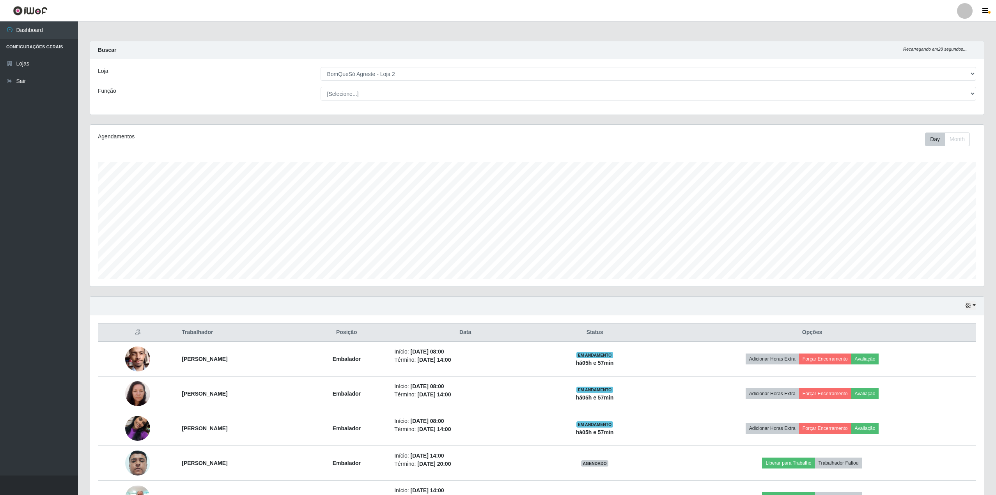
select select "214"
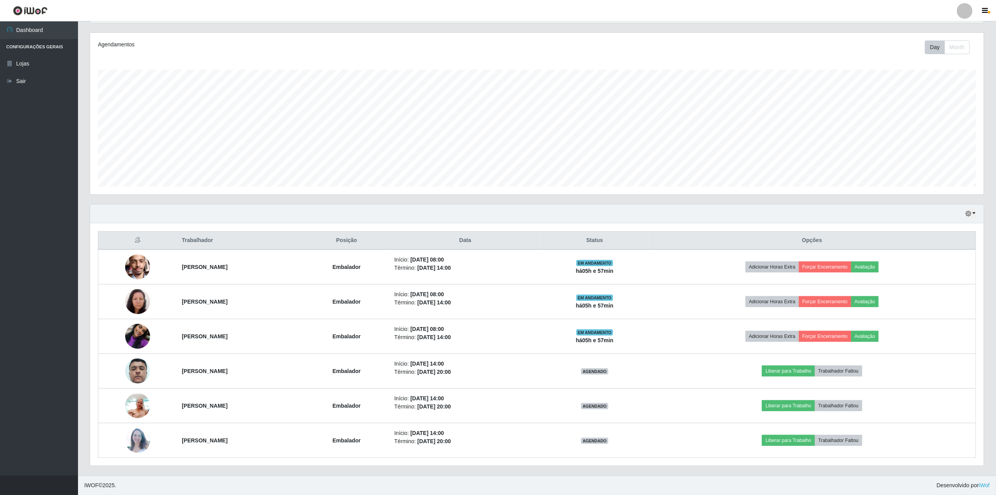
scroll to position [162, 894]
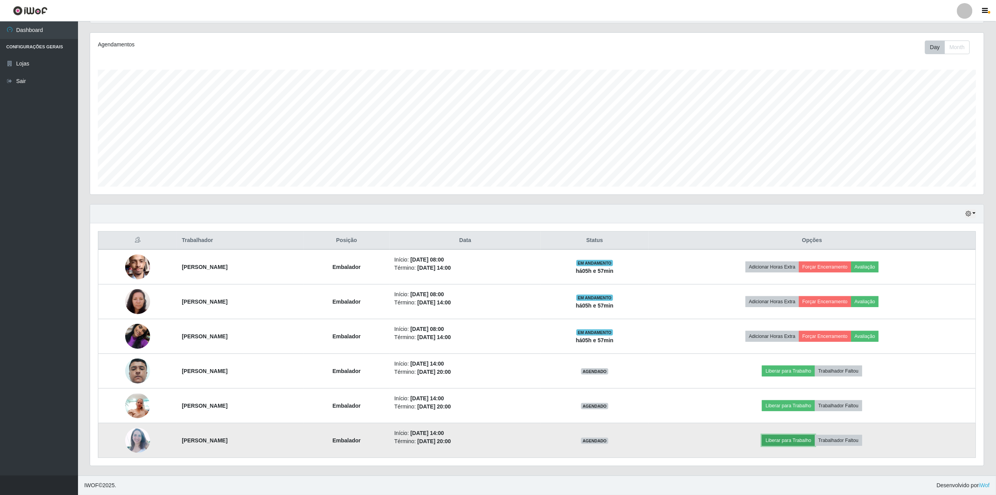
click at [815, 440] on button "Liberar para Trabalho" at bounding box center [788, 440] width 53 height 11
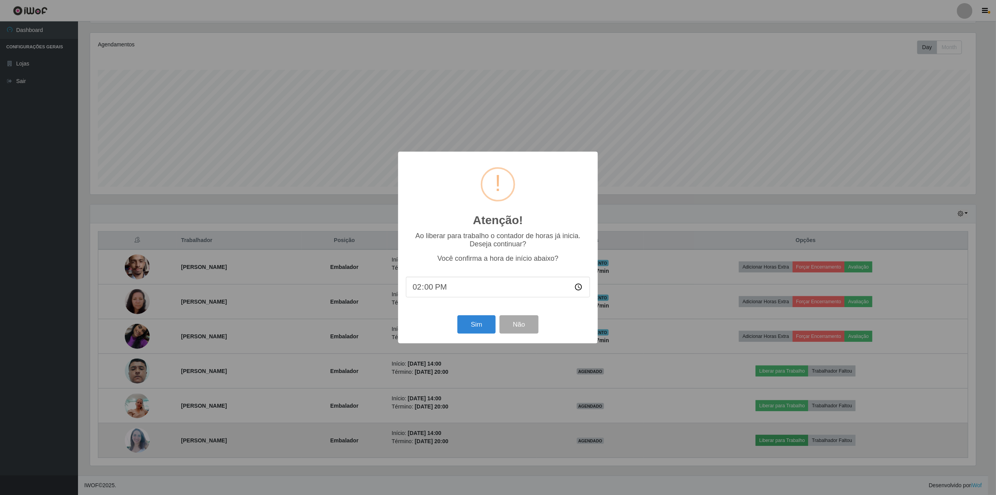
scroll to position [162, 888]
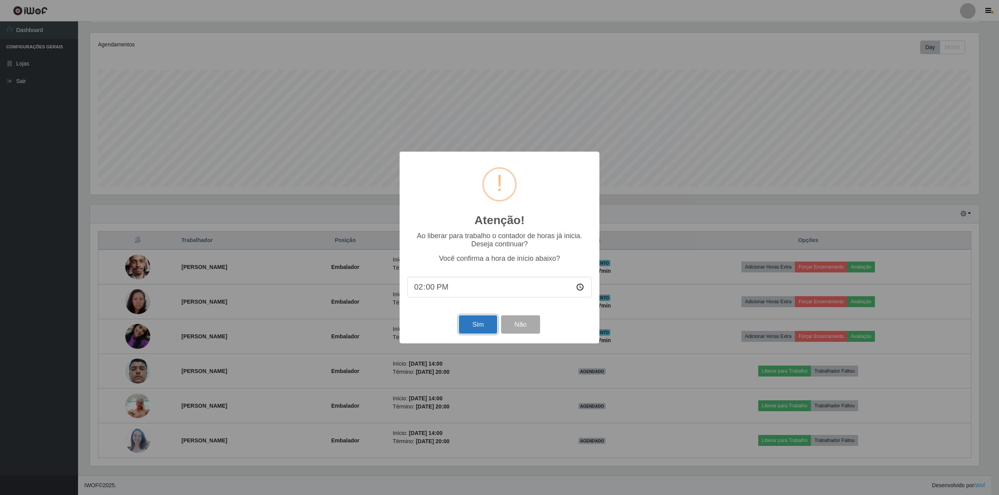
click at [478, 334] on button "Sim" at bounding box center [478, 325] width 38 height 18
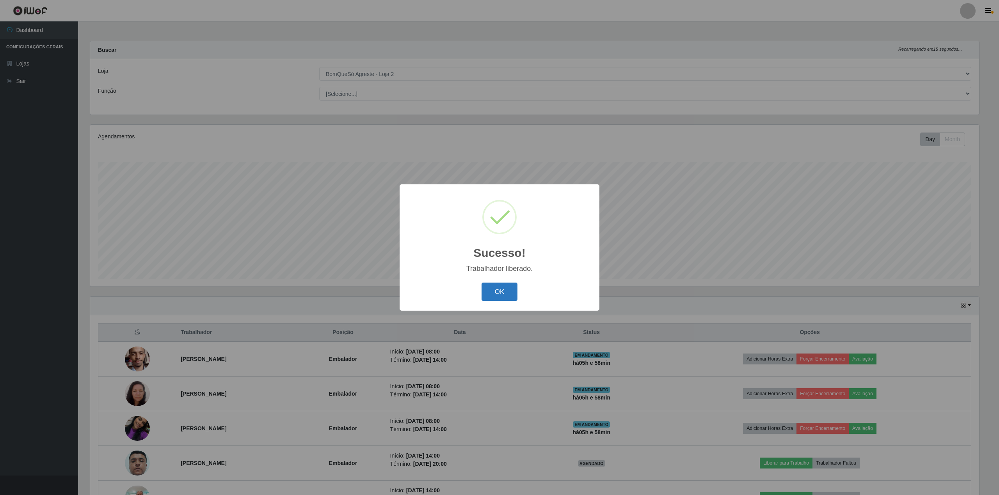
click at [501, 295] on button "OK" at bounding box center [499, 292] width 36 height 18
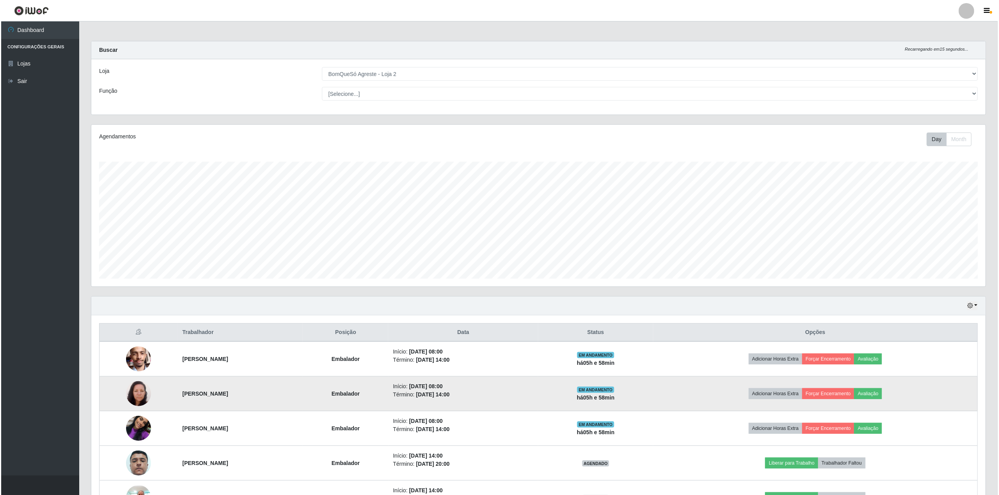
scroll to position [94, 0]
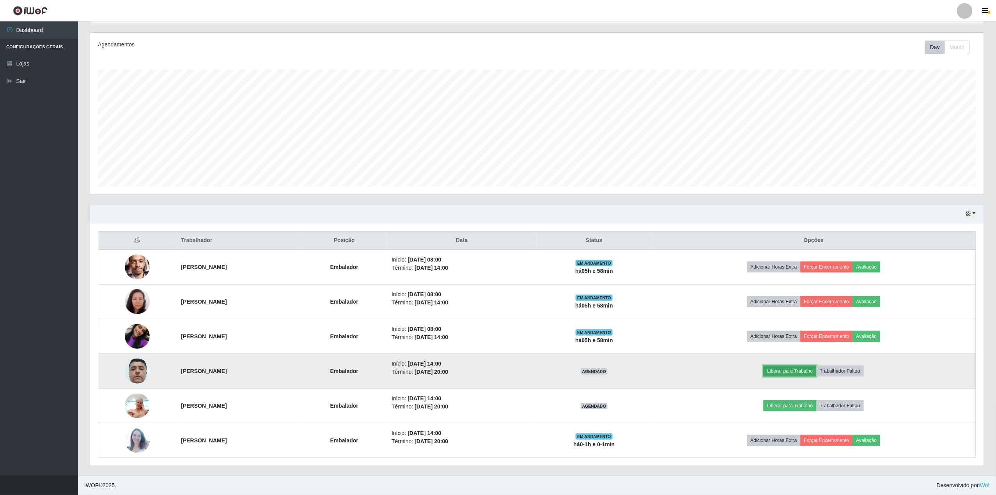
click at [816, 370] on button "Liberar para Trabalho" at bounding box center [790, 371] width 53 height 11
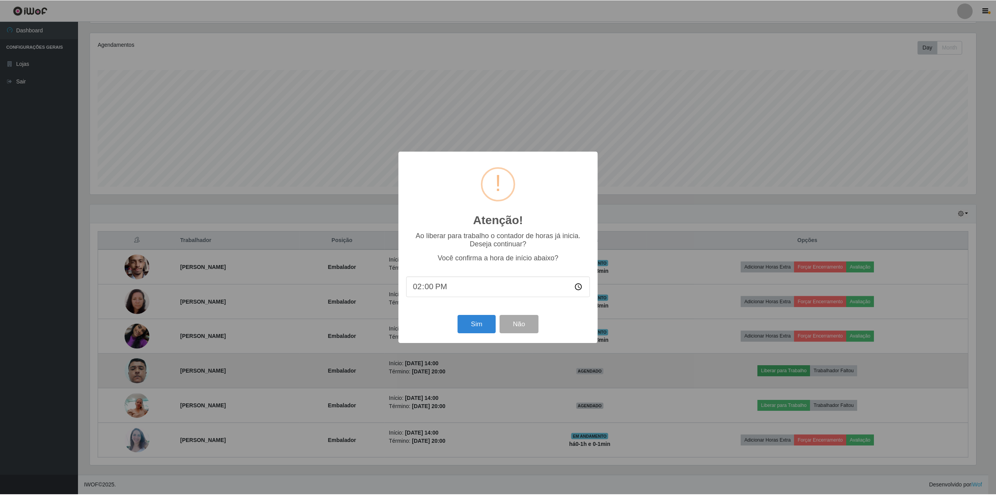
scroll to position [162, 888]
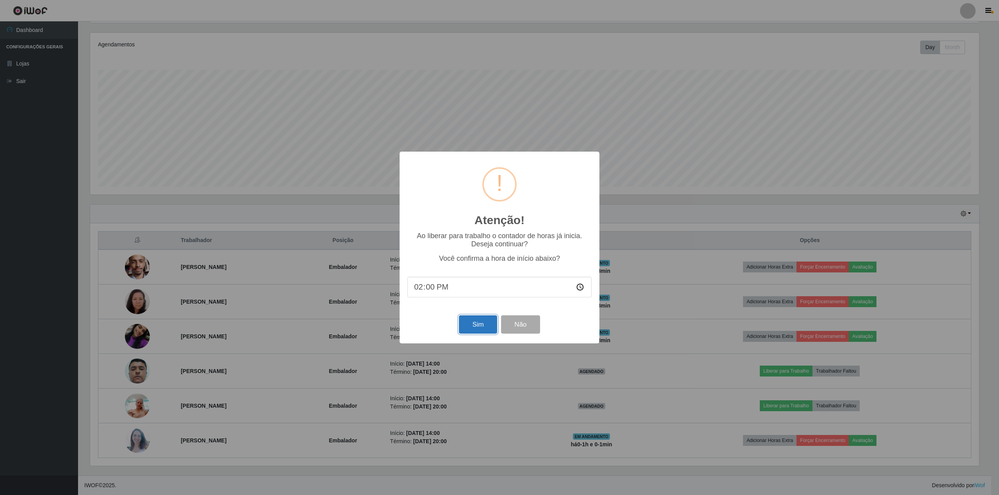
click at [488, 323] on button "Sim" at bounding box center [478, 325] width 38 height 18
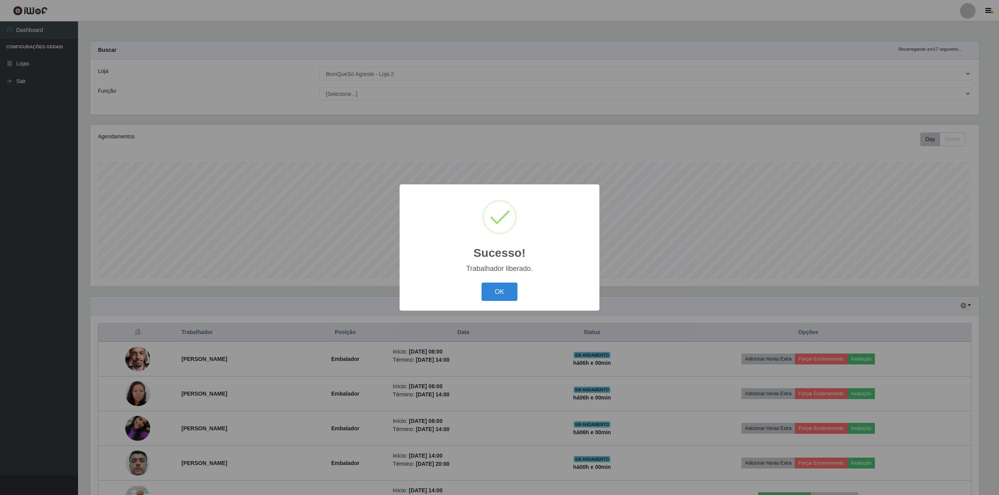
click at [505, 279] on div "Sucesso! × Trabalhador liberado. OK Cancel" at bounding box center [499, 248] width 200 height 126
drag, startPoint x: 501, startPoint y: 296, endPoint x: 513, endPoint y: 290, distance: 13.3
click at [501, 295] on button "OK" at bounding box center [499, 292] width 36 height 18
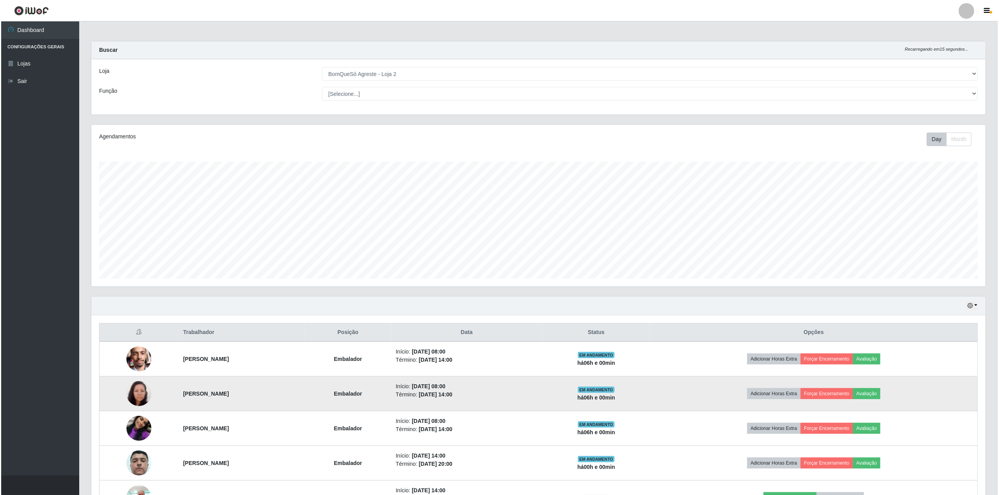
scroll to position [52, 0]
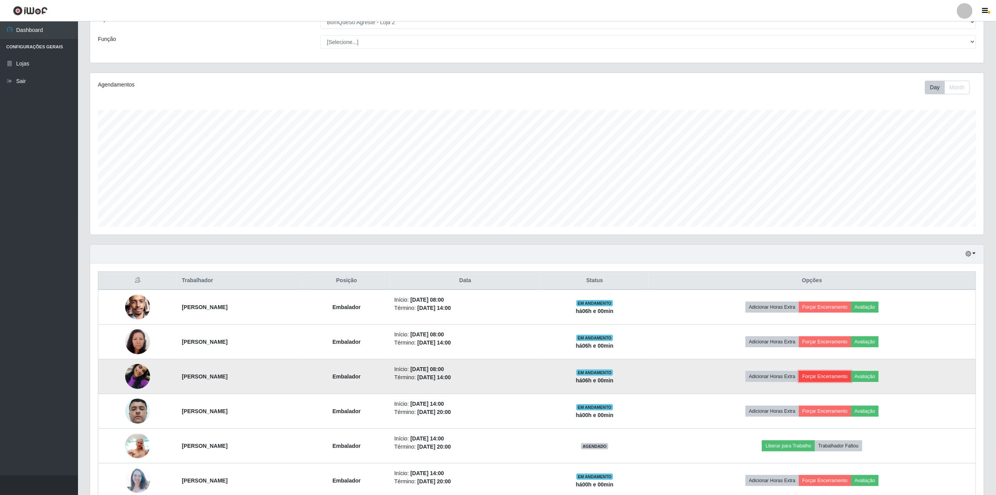
click at [852, 378] on button "Forçar Encerramento" at bounding box center [825, 376] width 52 height 11
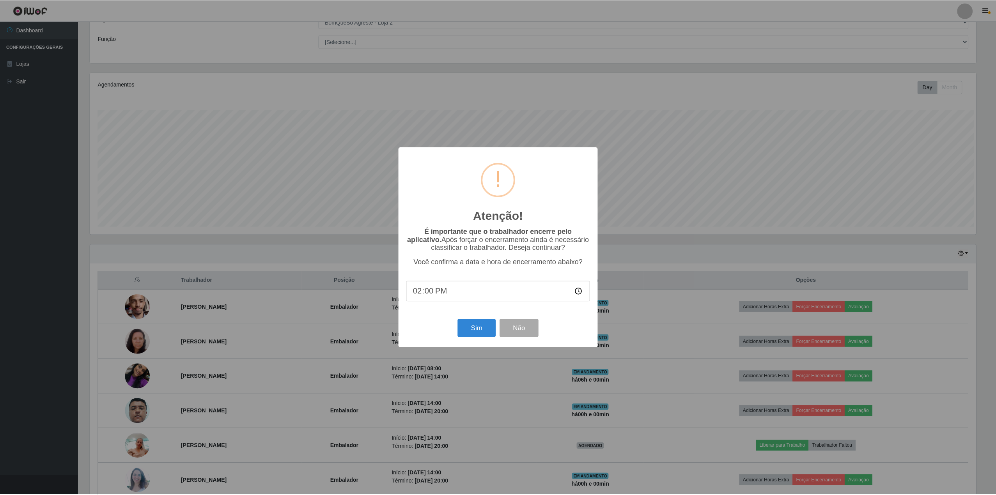
scroll to position [162, 888]
click at [484, 328] on button "Sim" at bounding box center [478, 328] width 38 height 18
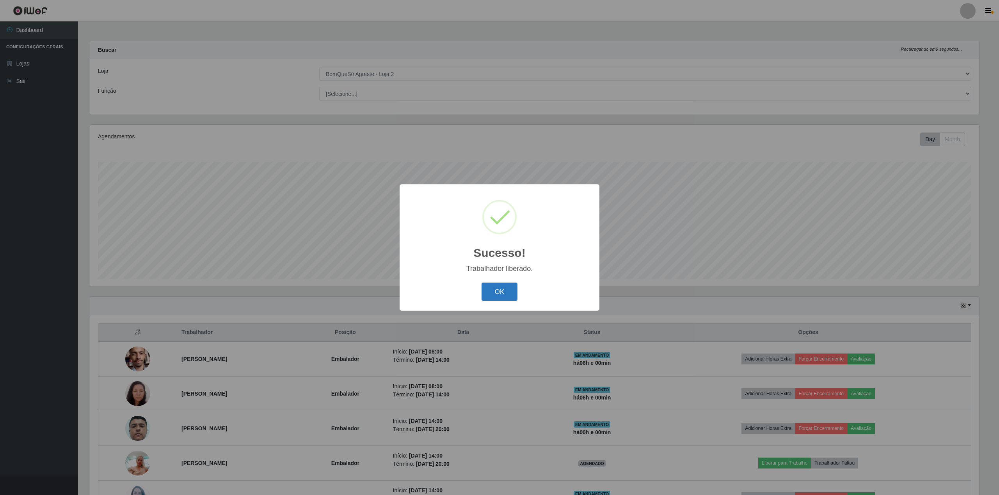
click at [494, 295] on button "OK" at bounding box center [499, 292] width 36 height 18
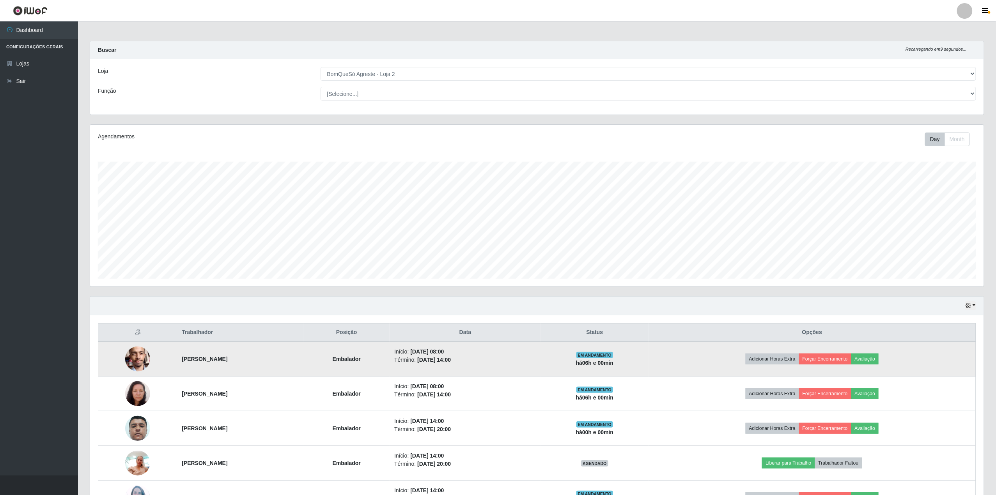
scroll to position [162, 894]
click at [852, 357] on button "Forçar Encerramento" at bounding box center [825, 359] width 52 height 11
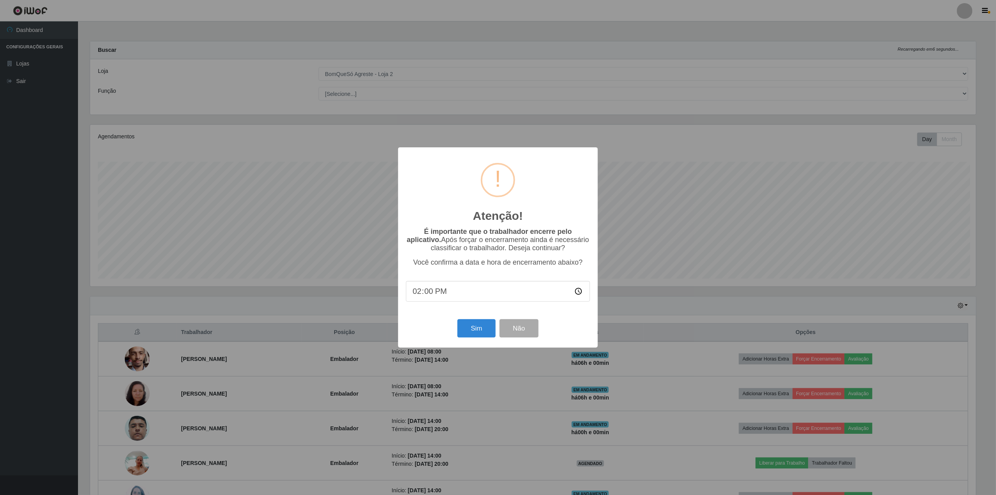
scroll to position [162, 888]
click at [481, 324] on button "Sim" at bounding box center [478, 328] width 38 height 18
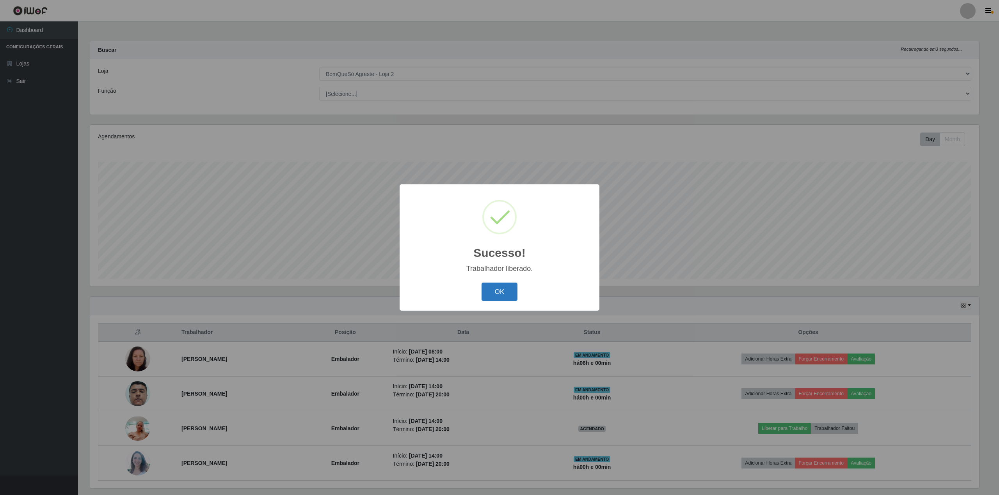
click at [493, 289] on button "OK" at bounding box center [499, 292] width 36 height 18
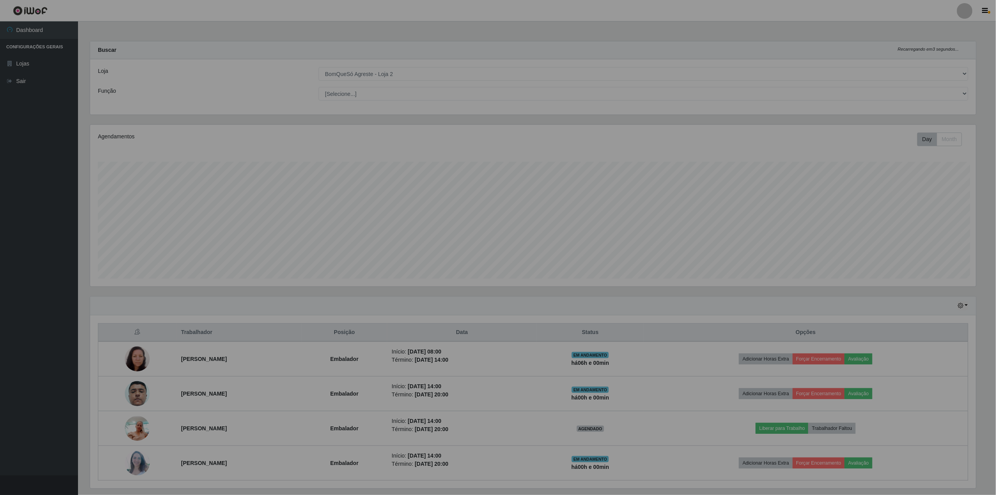
scroll to position [162, 894]
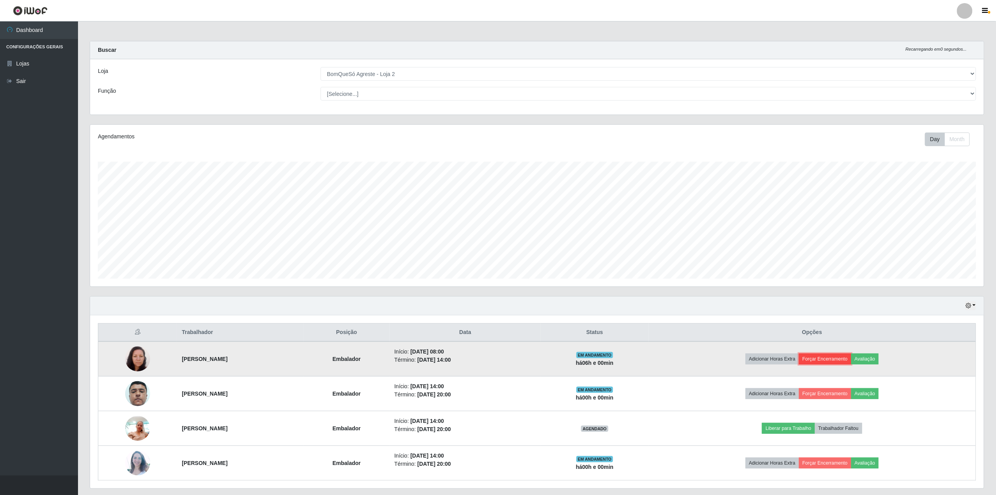
click at [840, 358] on button "Forçar Encerramento" at bounding box center [825, 359] width 52 height 11
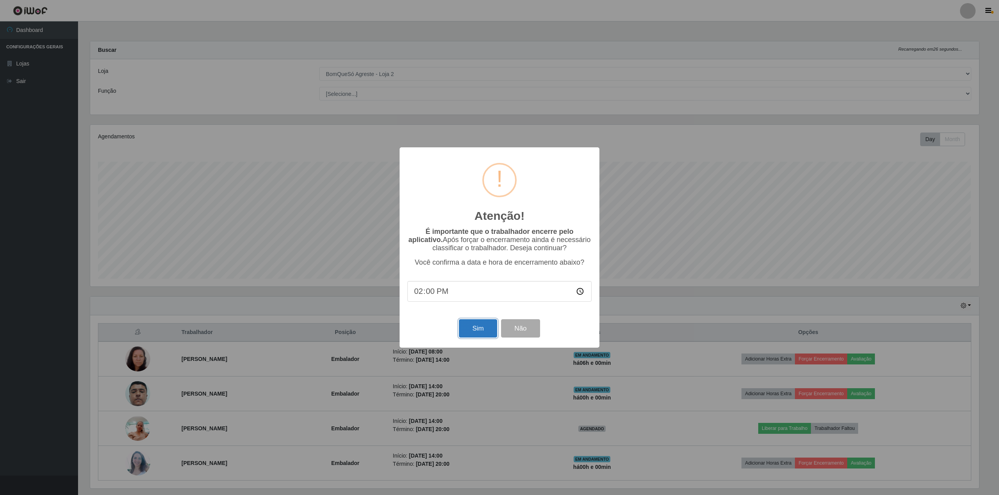
click at [478, 326] on button "Sim" at bounding box center [478, 328] width 38 height 18
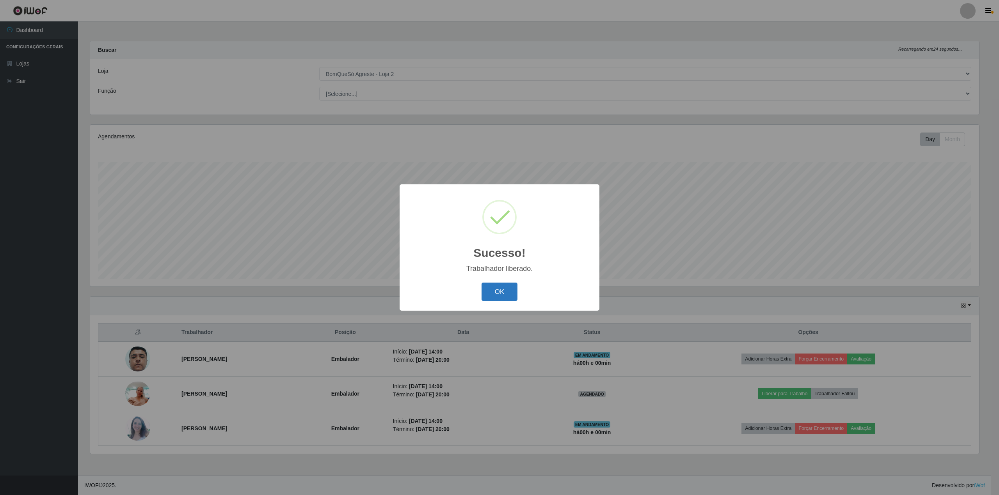
click at [488, 297] on button "OK" at bounding box center [499, 292] width 36 height 18
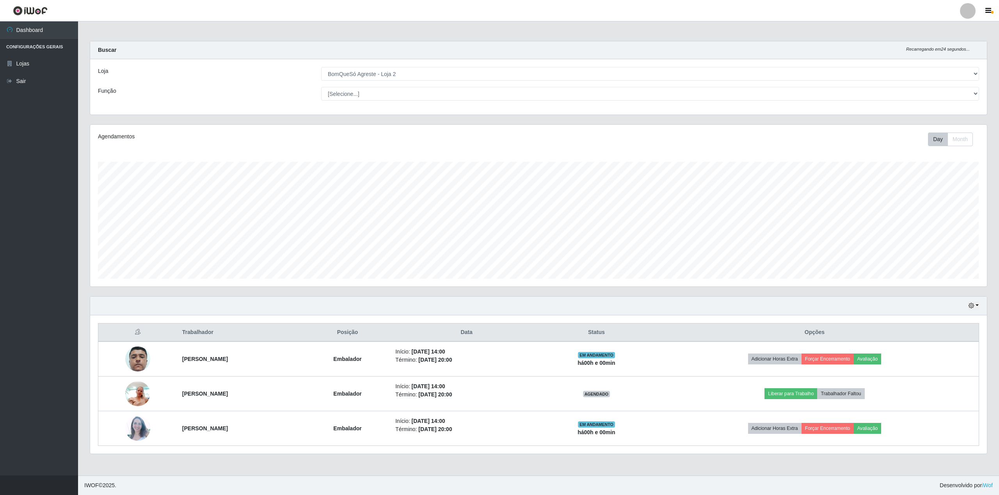
scroll to position [162, 896]
